Goal: Information Seeking & Learning: Learn about a topic

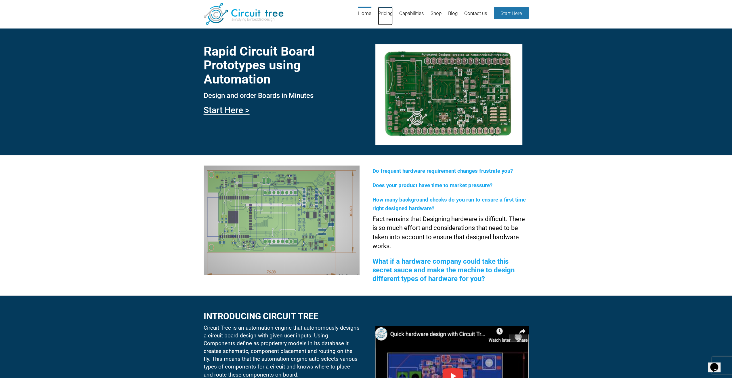
click at [381, 11] on link "Pricing" at bounding box center [385, 16] width 15 height 19
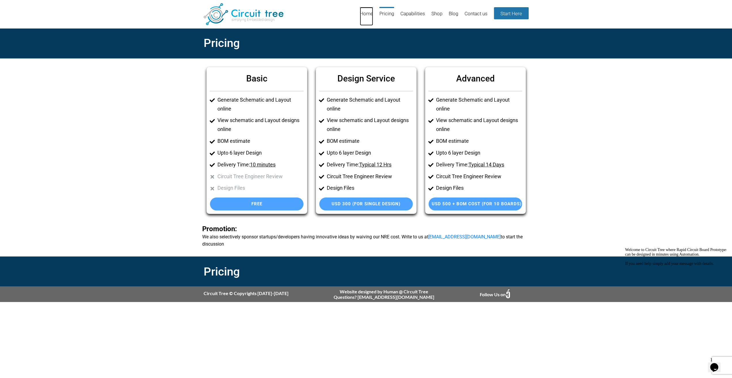
click at [365, 14] on link "Home" at bounding box center [366, 16] width 13 height 19
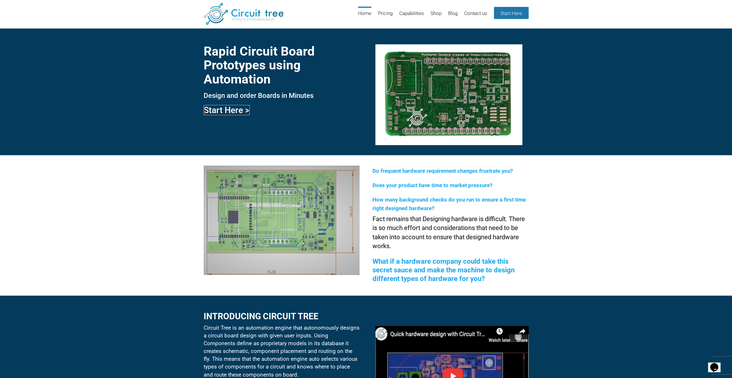
click at [231, 108] on link "Start Here >" at bounding box center [227, 110] width 46 height 10
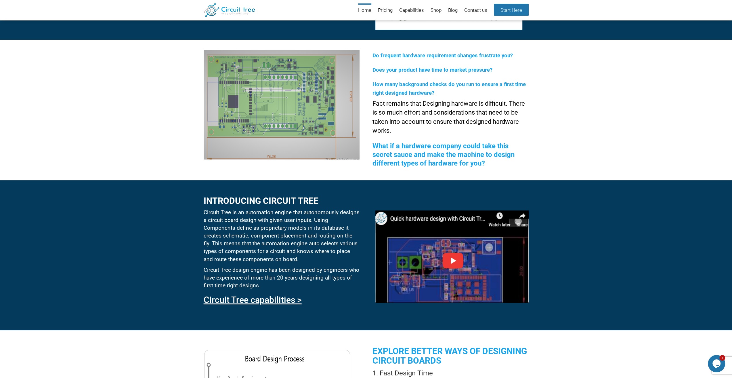
scroll to position [107, 0]
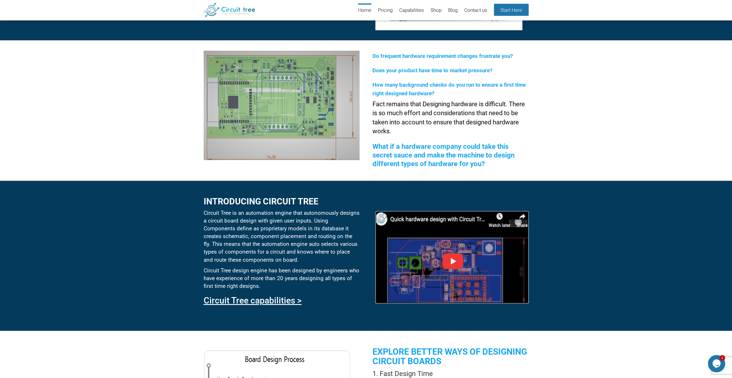
click at [444, 258] on img at bounding box center [451, 257] width 153 height 92
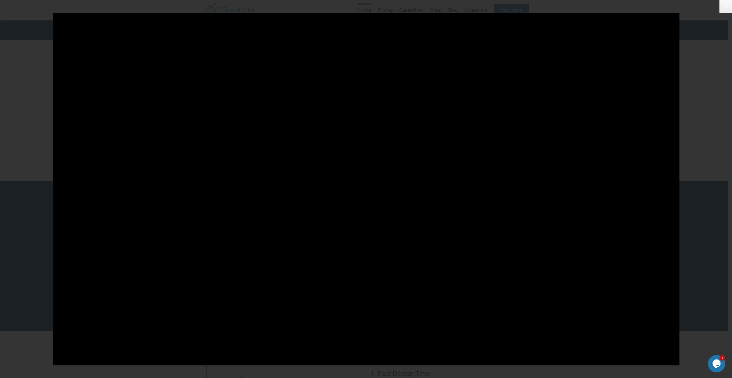
click at [723, 8] on icon at bounding box center [725, 6] width 7 height 7
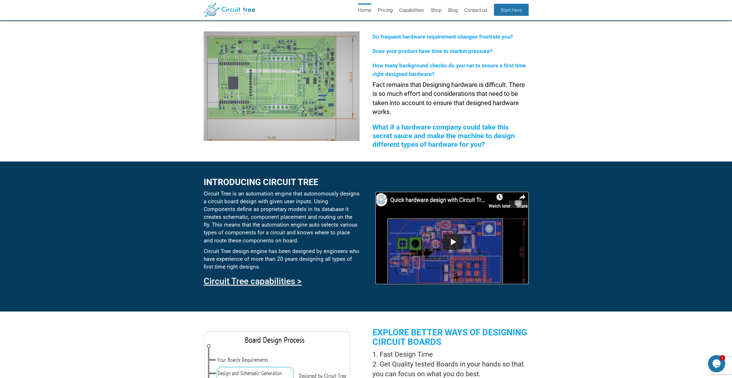
scroll to position [0, 0]
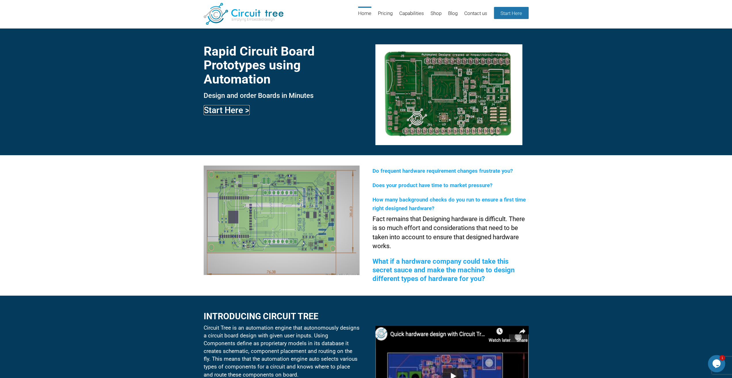
click at [210, 110] on link "Start Here >" at bounding box center [227, 110] width 46 height 10
click at [454, 12] on link "Blog" at bounding box center [452, 16] width 9 height 19
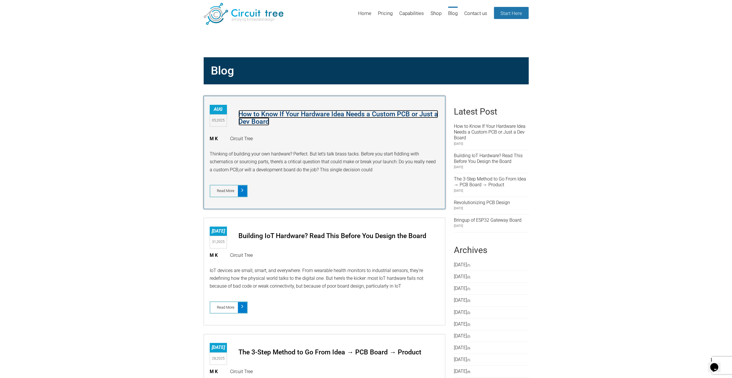
click at [406, 114] on link "How to Know If Your Hardware Idea Needs a Custom PCB or Just a Dev Board" at bounding box center [338, 118] width 200 height 16
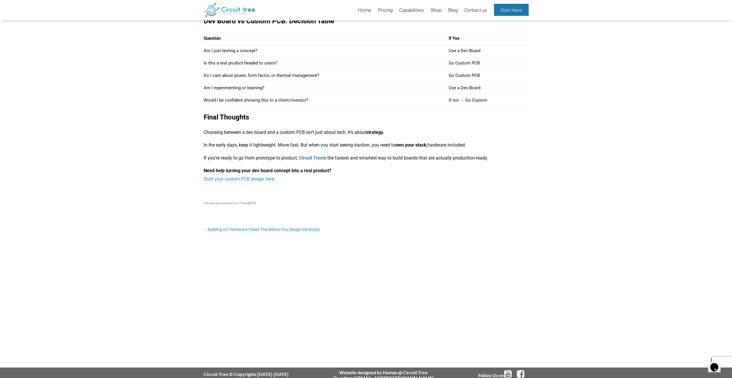
scroll to position [923, 0]
